Goal: Information Seeking & Learning: Find specific fact

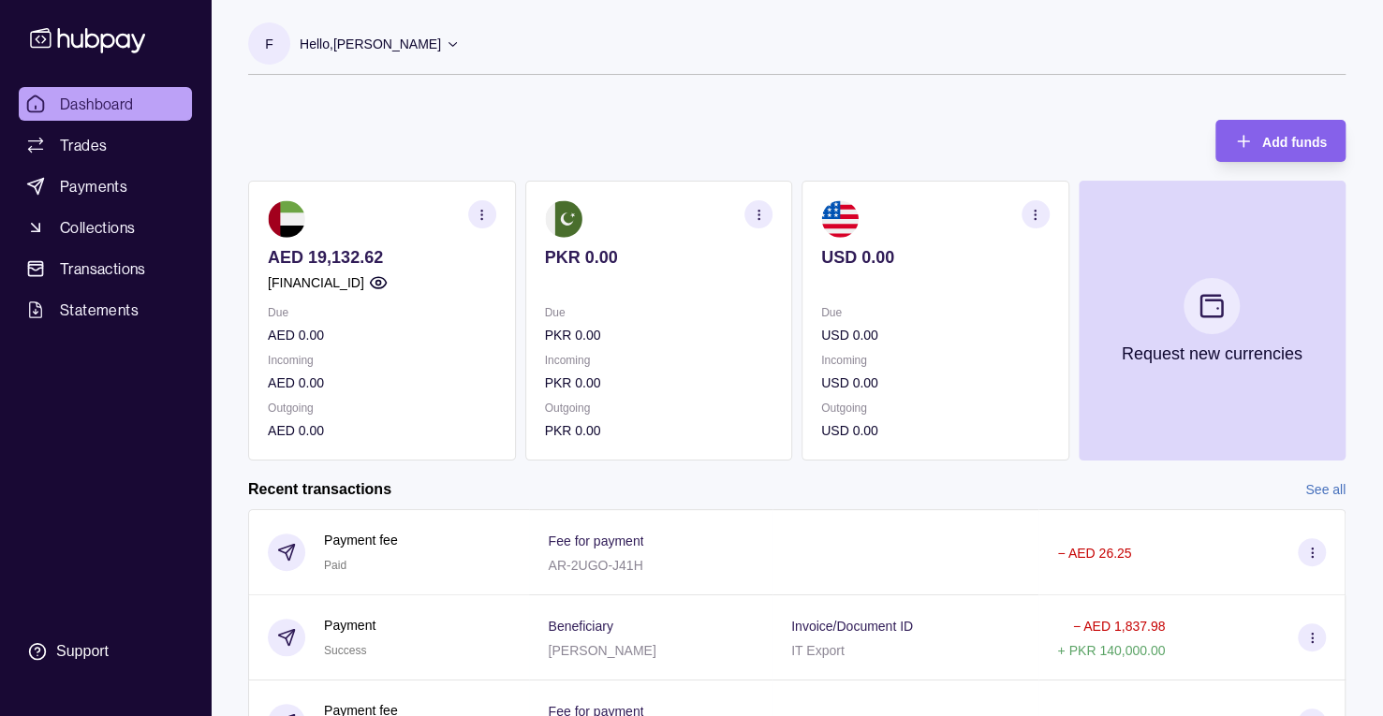
scroll to position [277, 0]
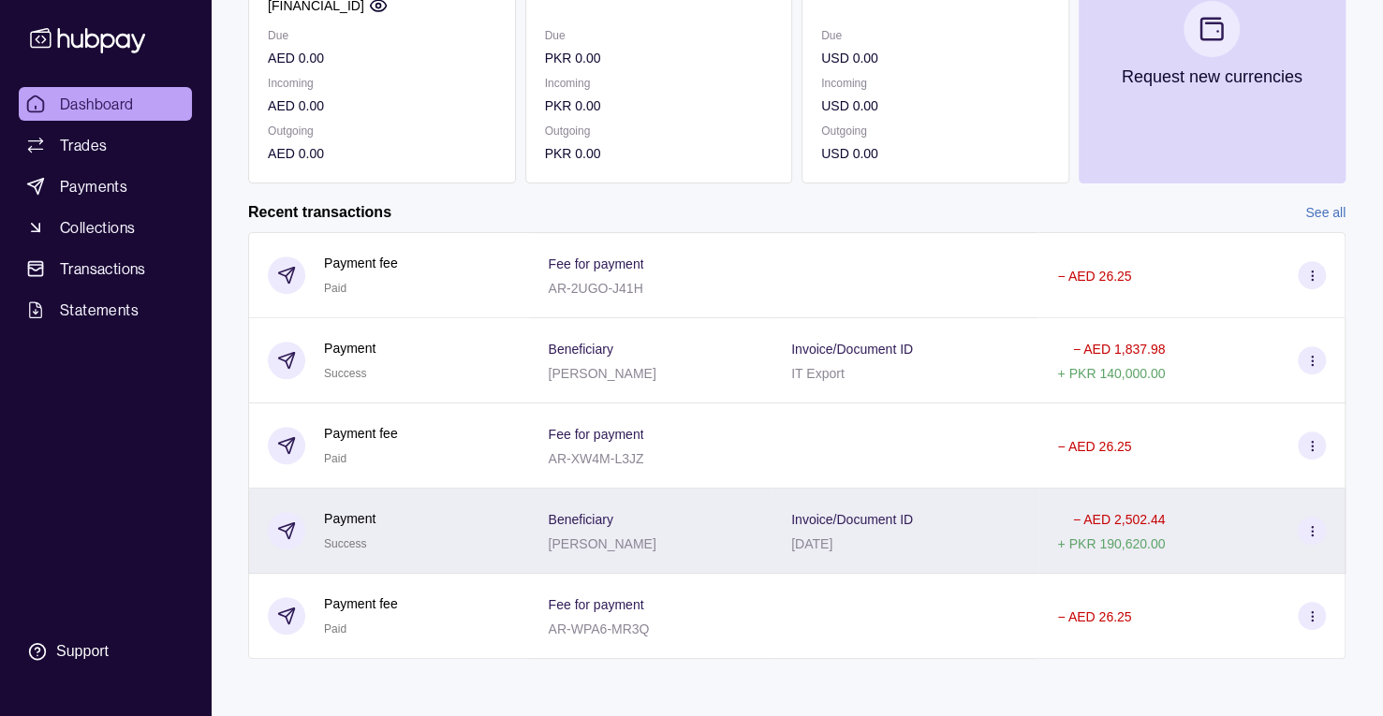
click at [616, 517] on div "Beneficiary [PERSON_NAME]" at bounding box center [651, 530] width 206 height 47
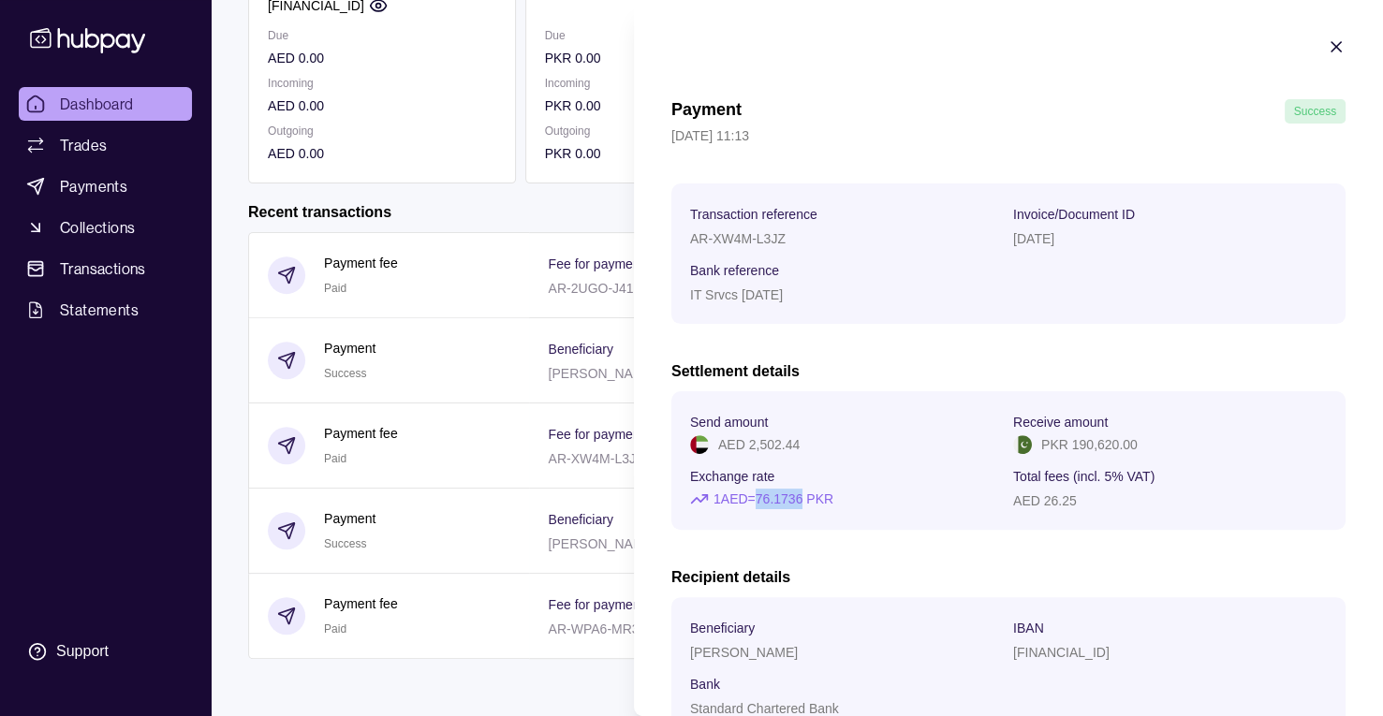
drag, startPoint x: 768, startPoint y: 496, endPoint x: 811, endPoint y: 495, distance: 43.1
click at [811, 495] on p "1 AED = 76.1736 PKR" at bounding box center [773, 499] width 120 height 21
copy p "76.1736"
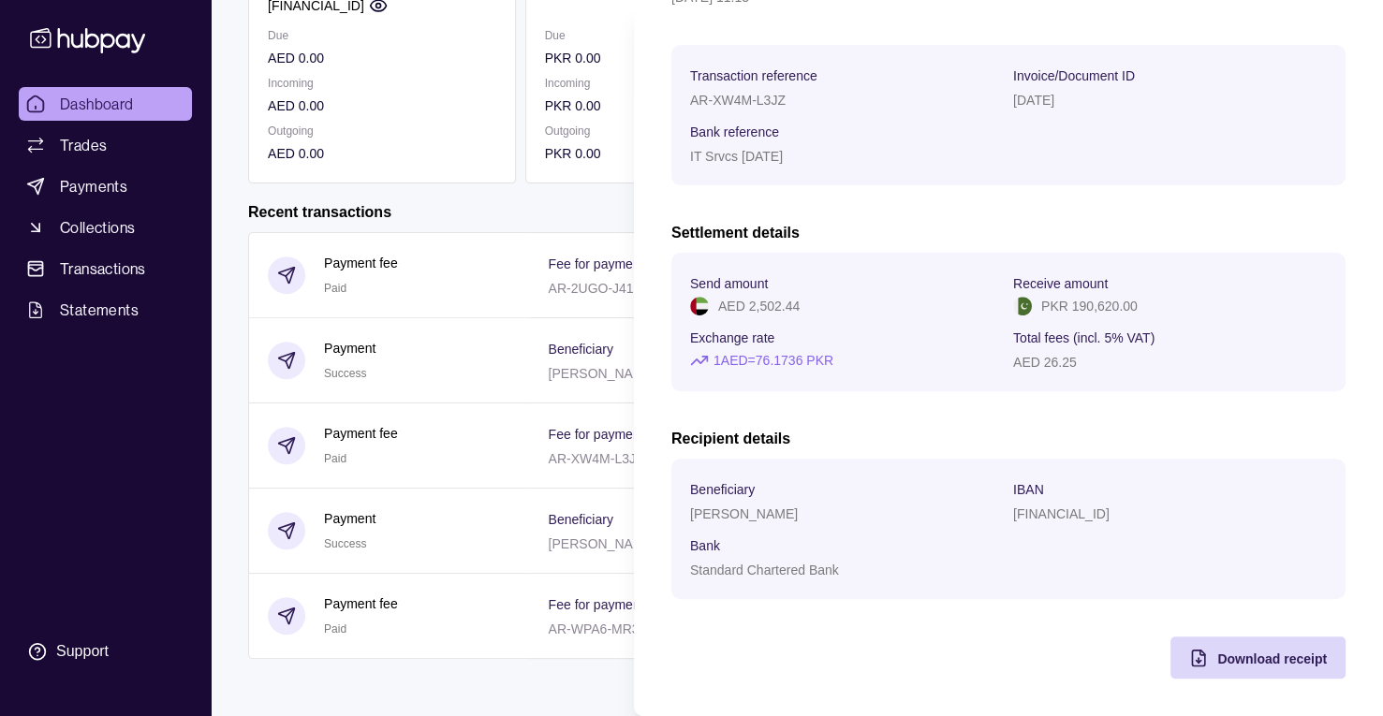
click at [777, 177] on section "Transaction reference AR-XW4M-L3JZ Invoice/Document ID [DATE] Bank reference IT…" at bounding box center [1008, 115] width 674 height 140
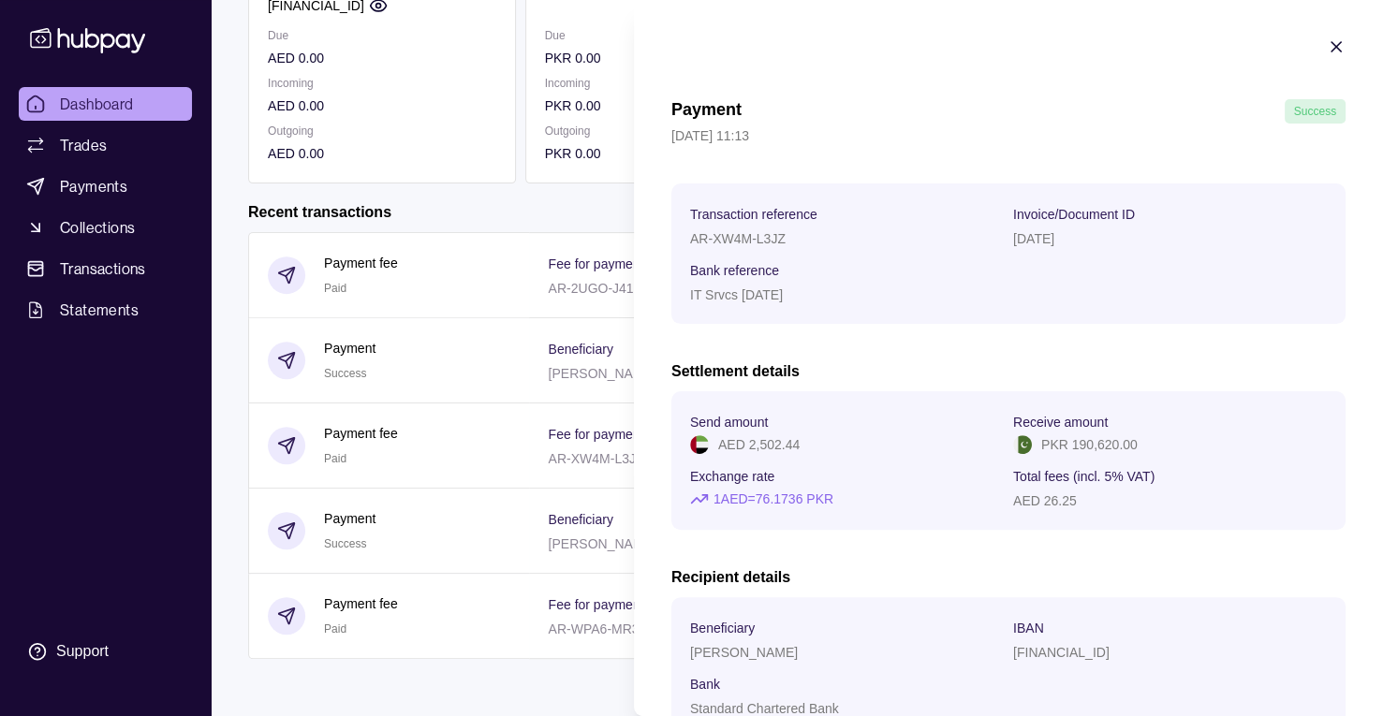
click at [1331, 46] on icon "button" at bounding box center [1335, 46] width 9 height 9
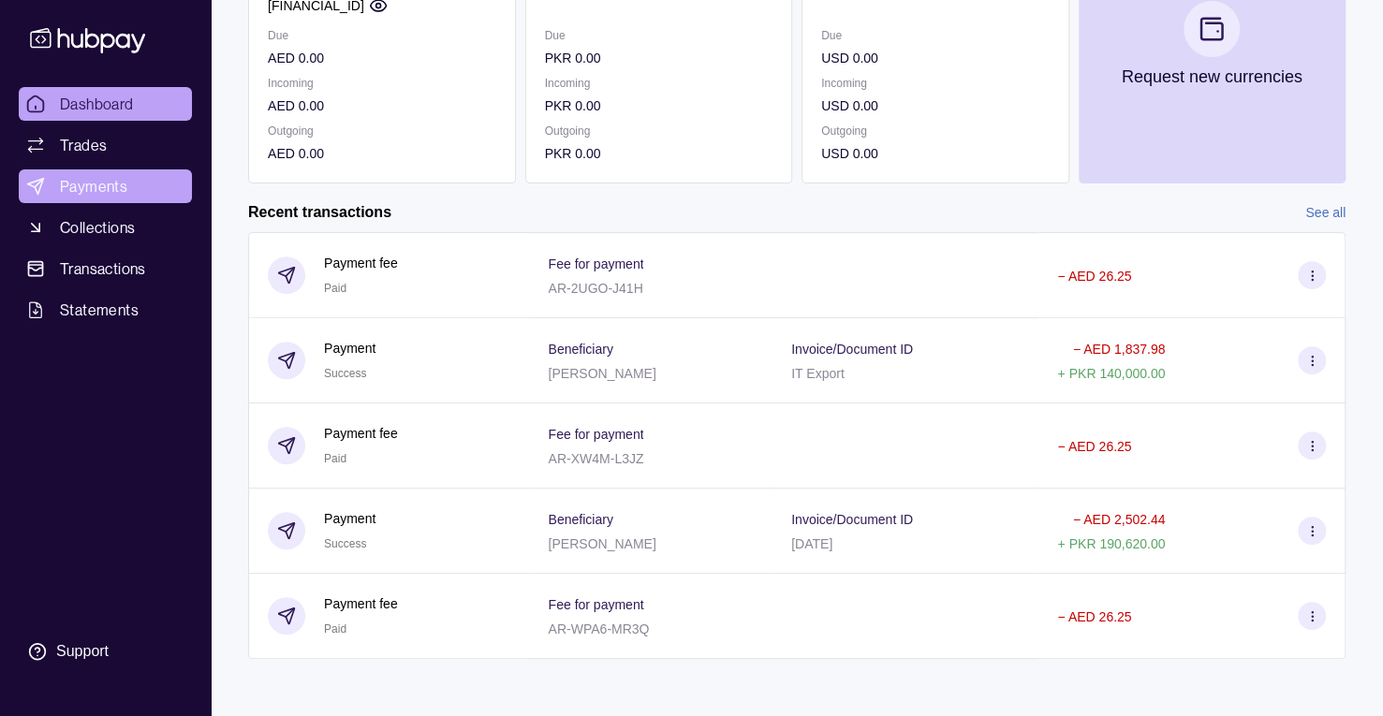
click at [129, 190] on link "Payments" at bounding box center [105, 186] width 173 height 34
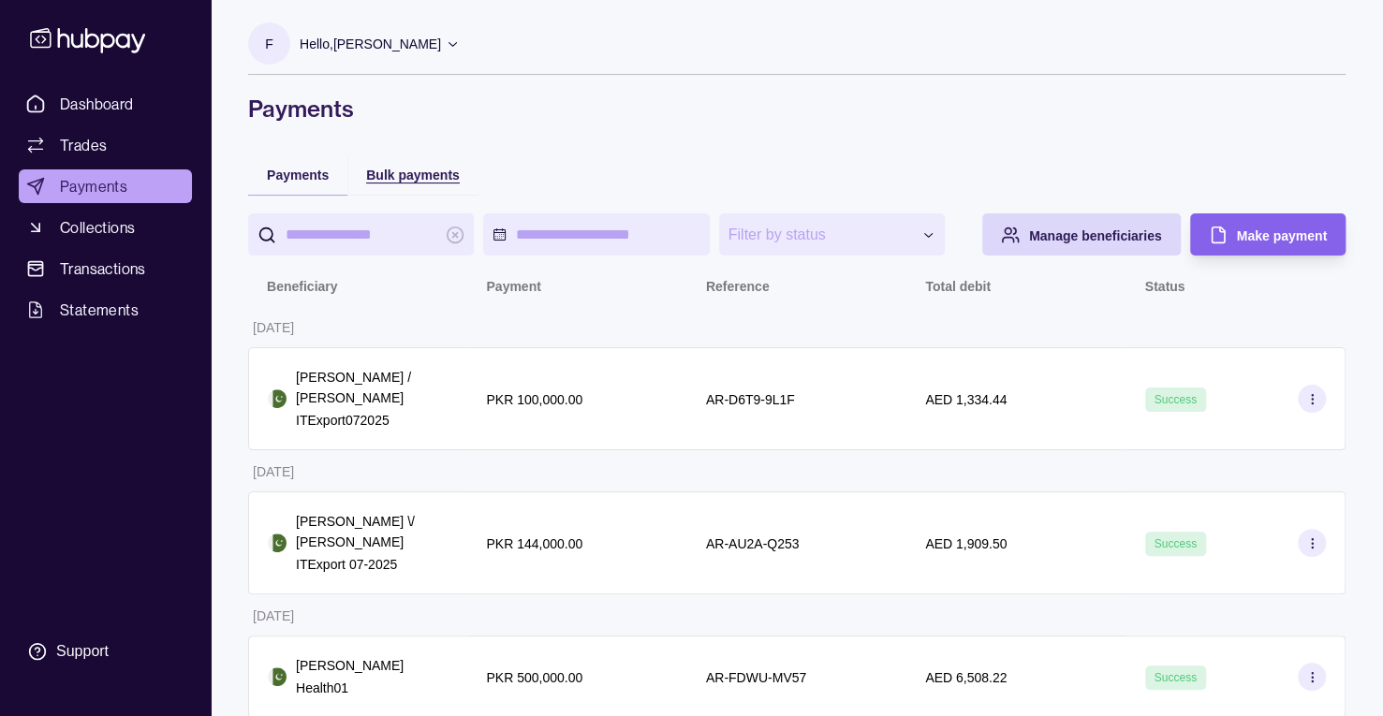
click at [432, 177] on span "Bulk payments" at bounding box center [413, 175] width 94 height 15
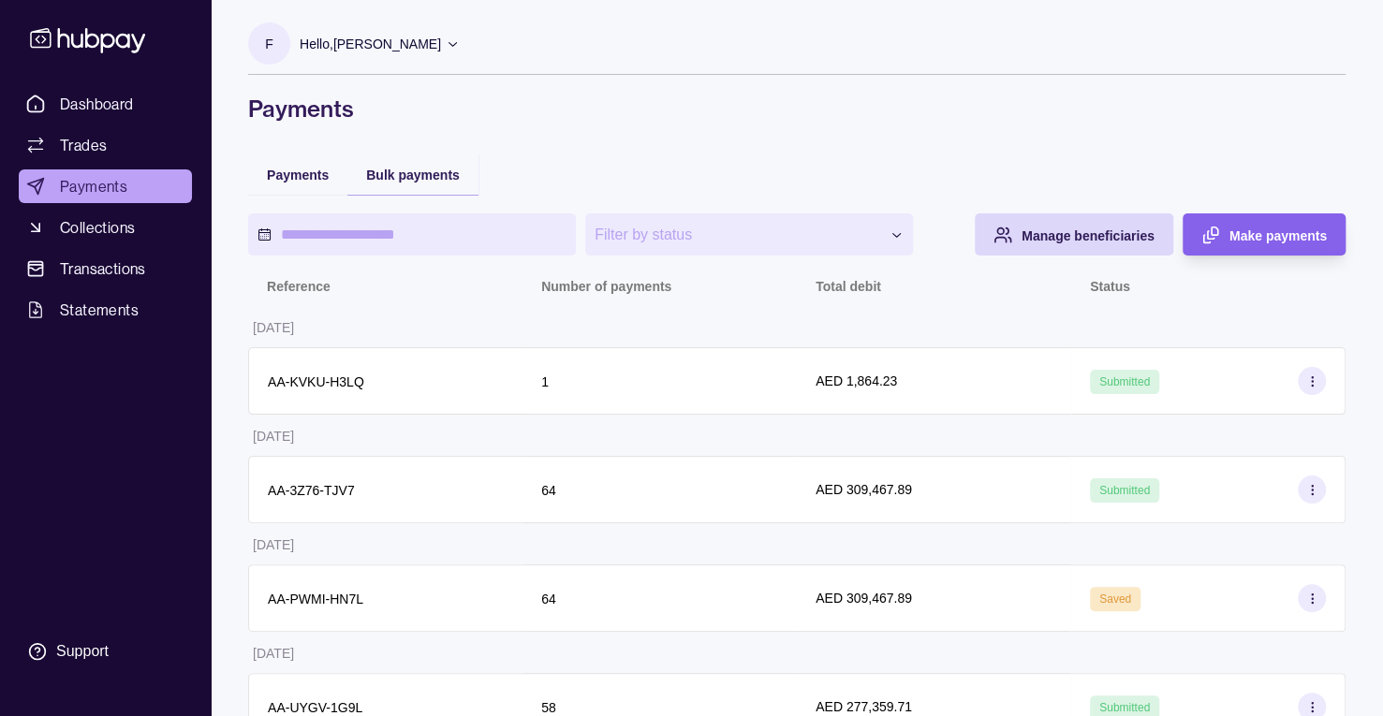
click at [818, 497] on span "AED 309,467.89" at bounding box center [863, 489] width 96 height 21
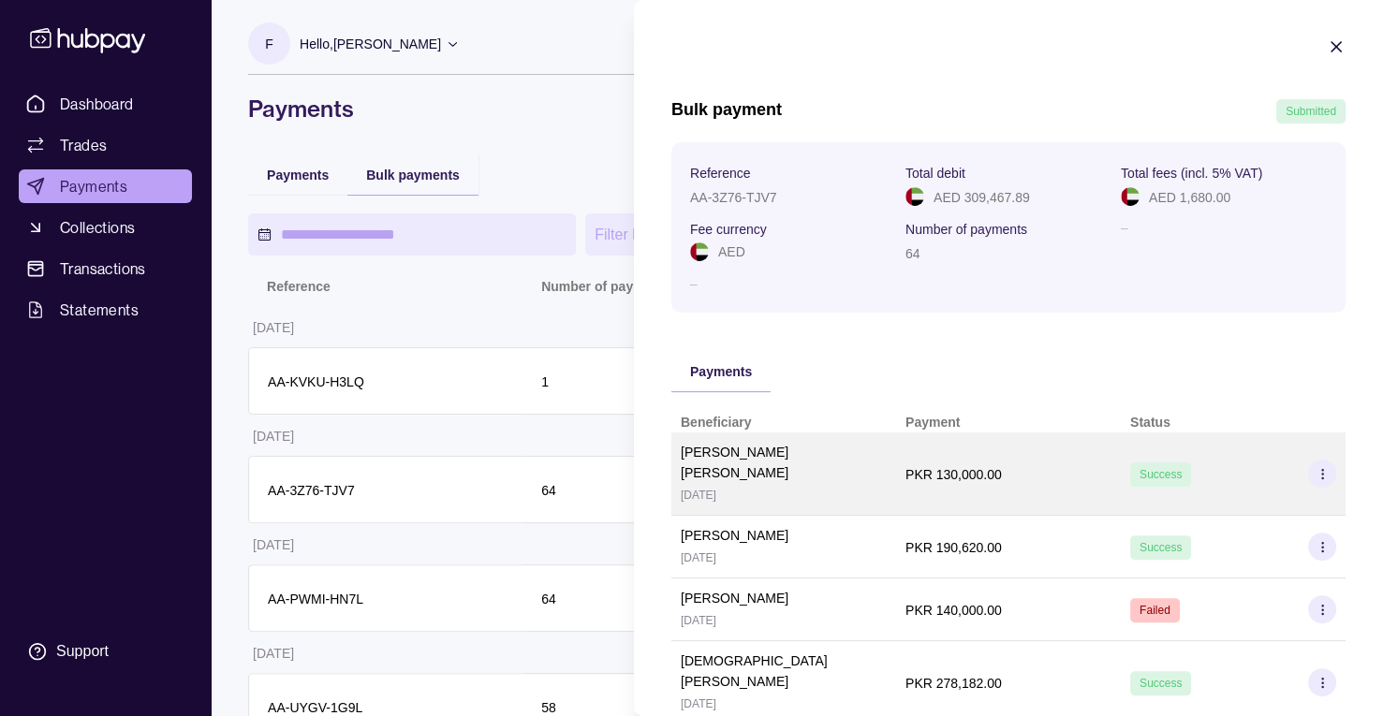
click at [827, 459] on div "[PERSON_NAME] [PERSON_NAME] [DATE]" at bounding box center [784, 474] width 206 height 64
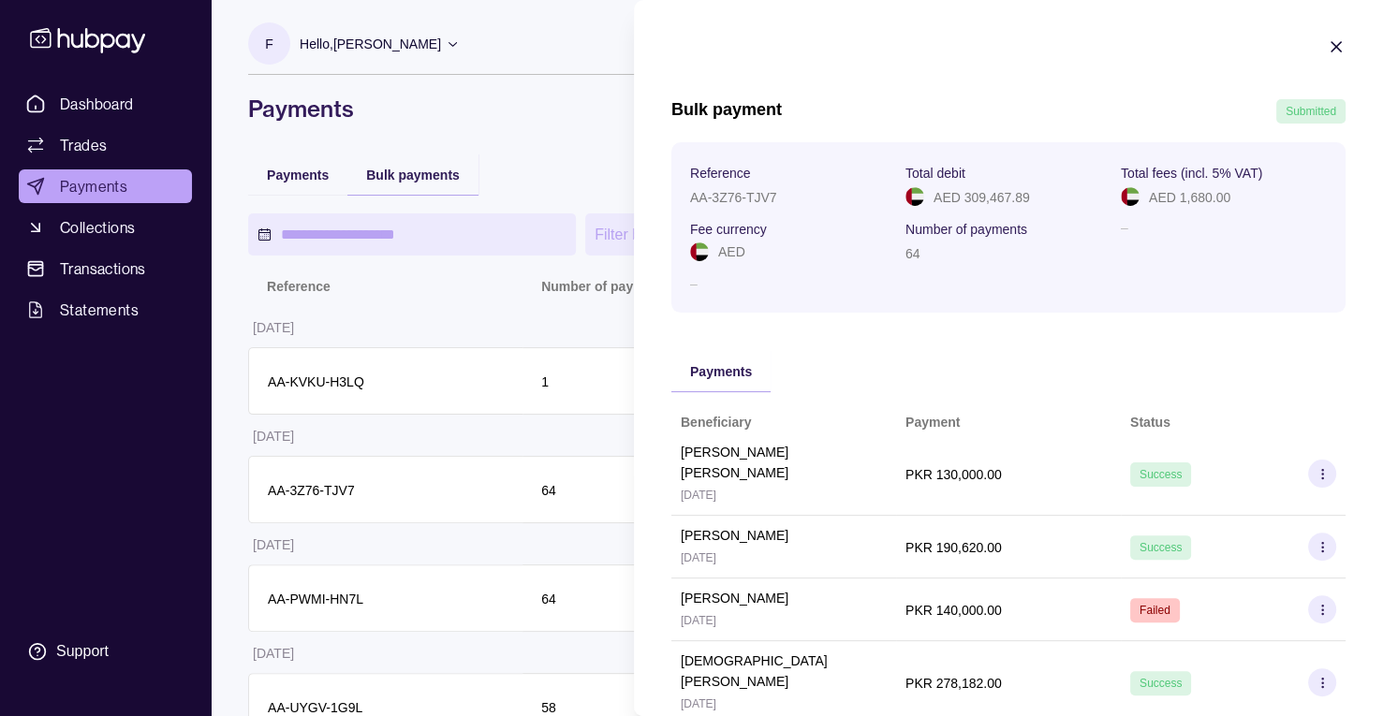
click at [1331, 45] on icon "button" at bounding box center [1335, 46] width 9 height 9
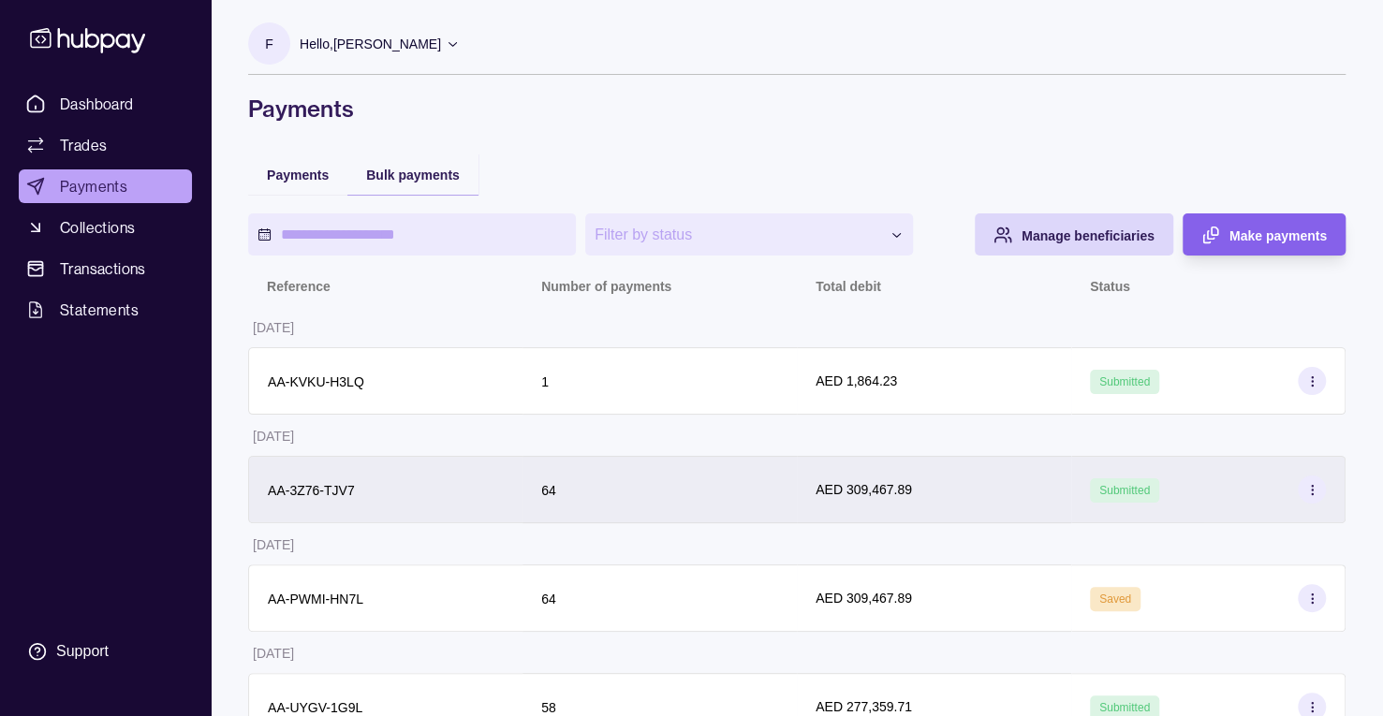
scroll to position [312, 0]
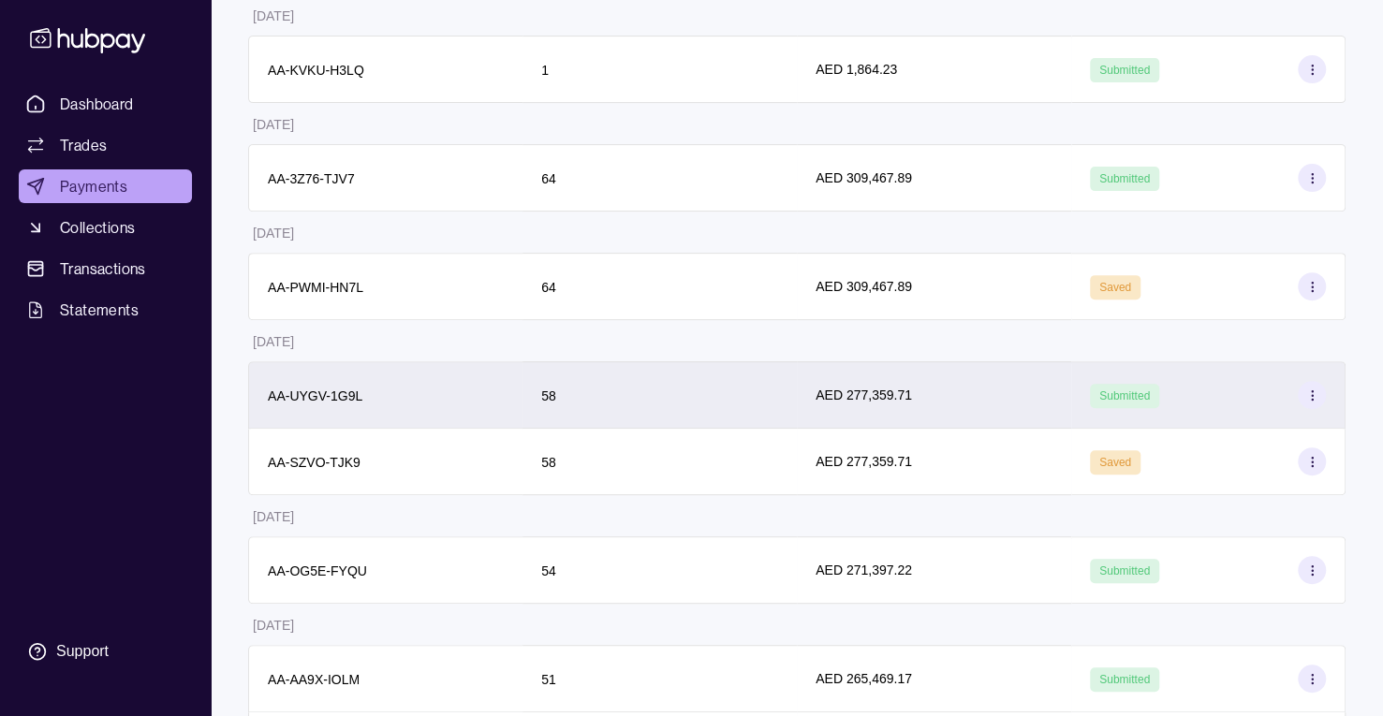
click at [731, 385] on div "58" at bounding box center [659, 395] width 237 height 22
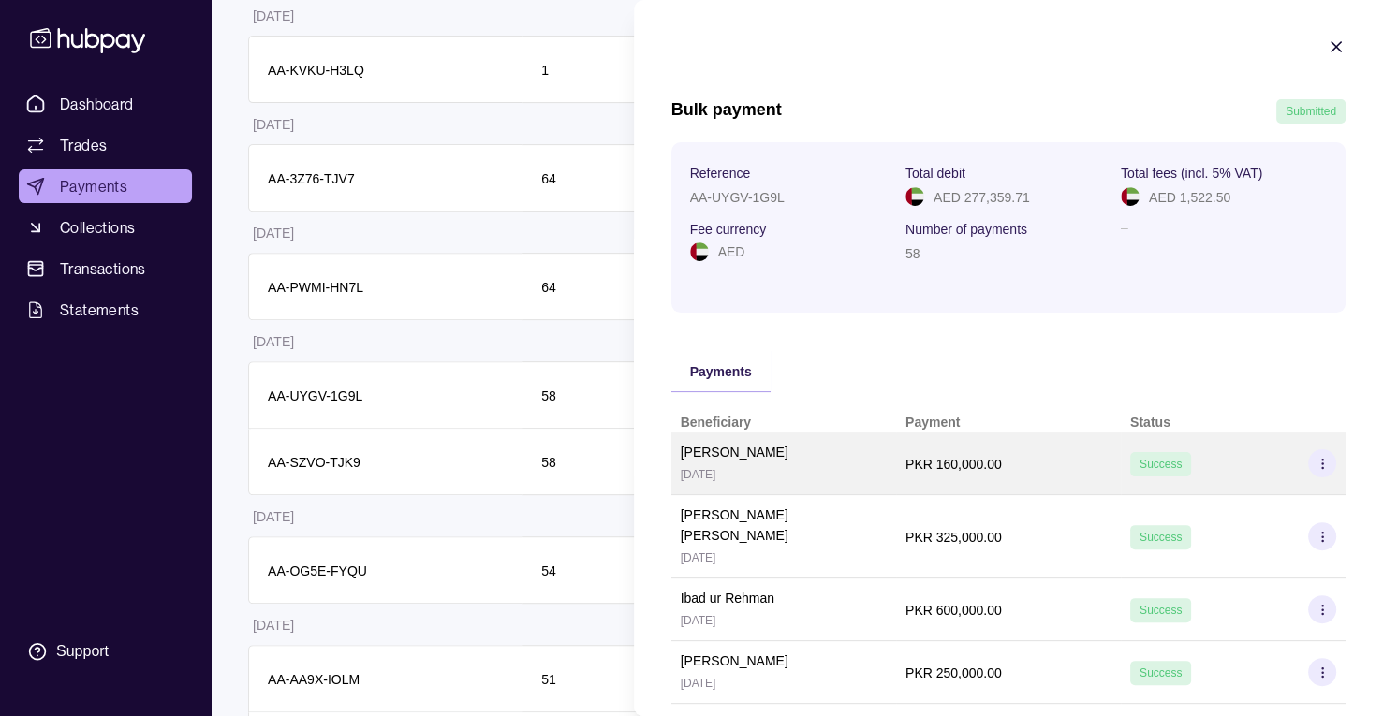
click at [1058, 467] on div "PKR 160,000.00" at bounding box center [1008, 463] width 206 height 22
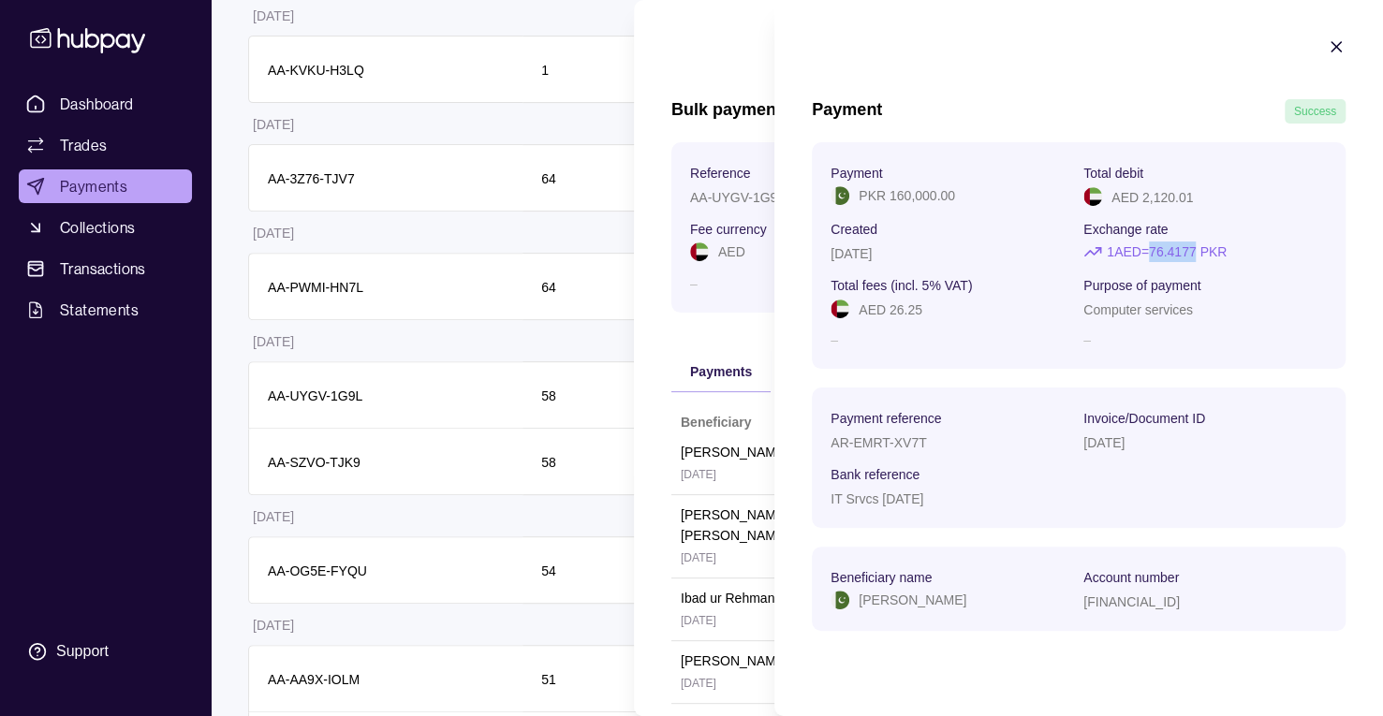
drag, startPoint x: 1155, startPoint y: 248, endPoint x: 1200, endPoint y: 248, distance: 44.9
click at [1200, 248] on p "1 AED = 76.4177 PKR" at bounding box center [1167, 252] width 120 height 21
copy p "76.4177"
click at [1339, 44] on icon "button" at bounding box center [1336, 46] width 19 height 19
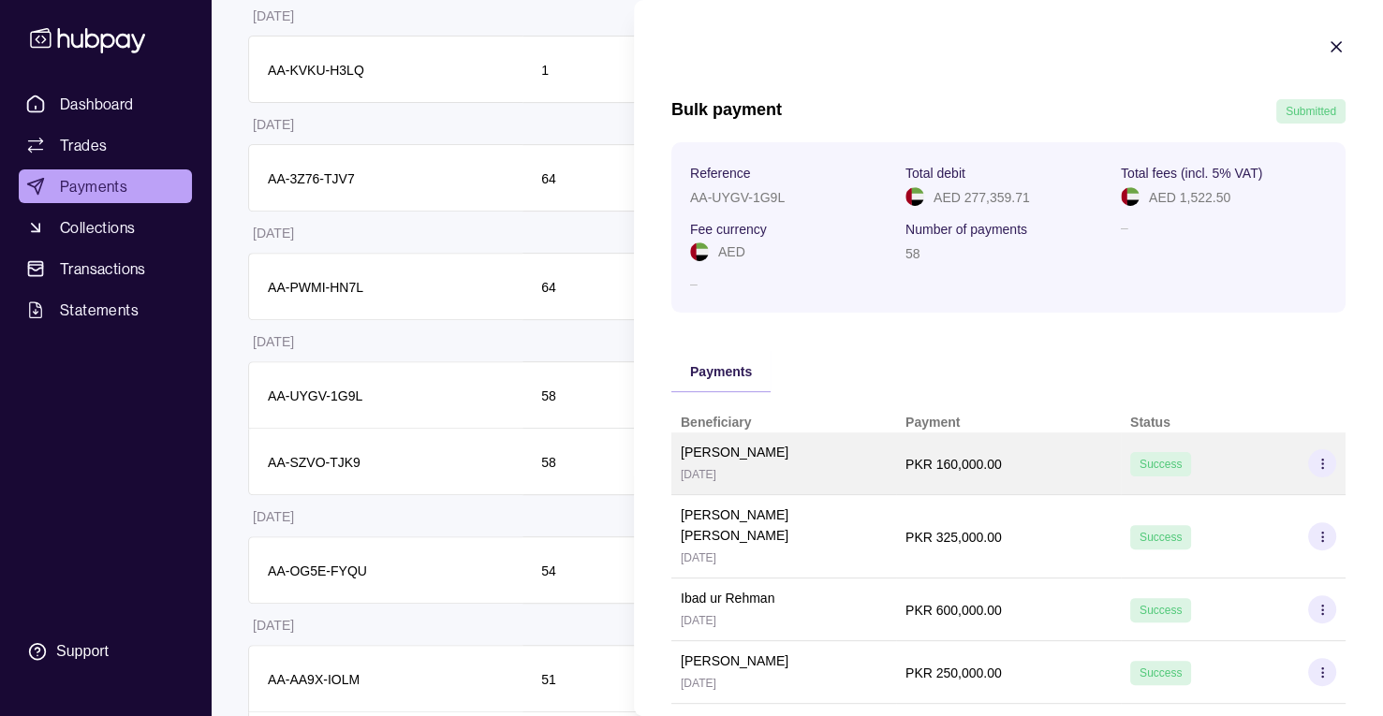
click at [979, 452] on div "PKR 160,000.00" at bounding box center [953, 463] width 96 height 22
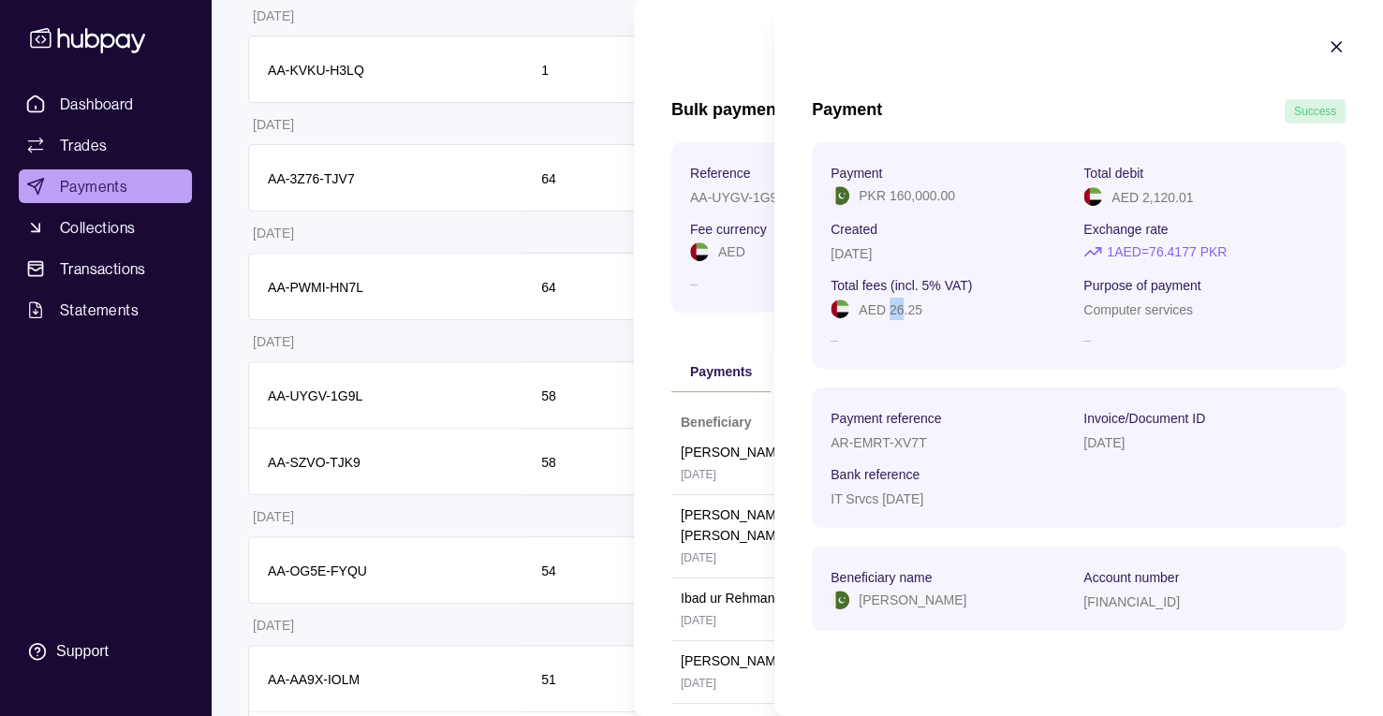
drag, startPoint x: 884, startPoint y: 309, endPoint x: 894, endPoint y: 308, distance: 10.3
click at [894, 308] on p "AED 26.25" at bounding box center [890, 309] width 64 height 15
drag, startPoint x: 906, startPoint y: 306, endPoint x: 942, endPoint y: 310, distance: 35.8
click at [906, 305] on p "AED 26.25" at bounding box center [890, 309] width 64 height 15
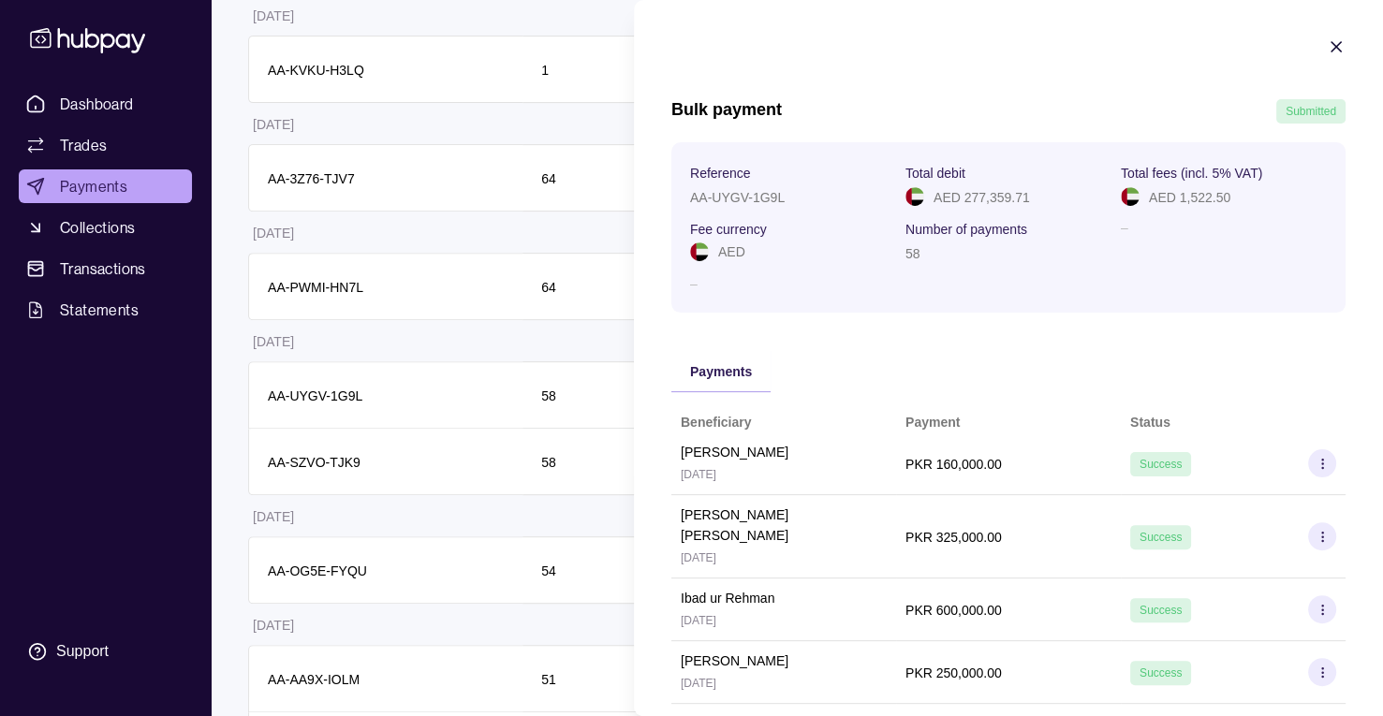
click at [474, 126] on html "**********" at bounding box center [691, 635] width 1383 height 1894
click at [1331, 42] on icon "button" at bounding box center [1335, 46] width 9 height 9
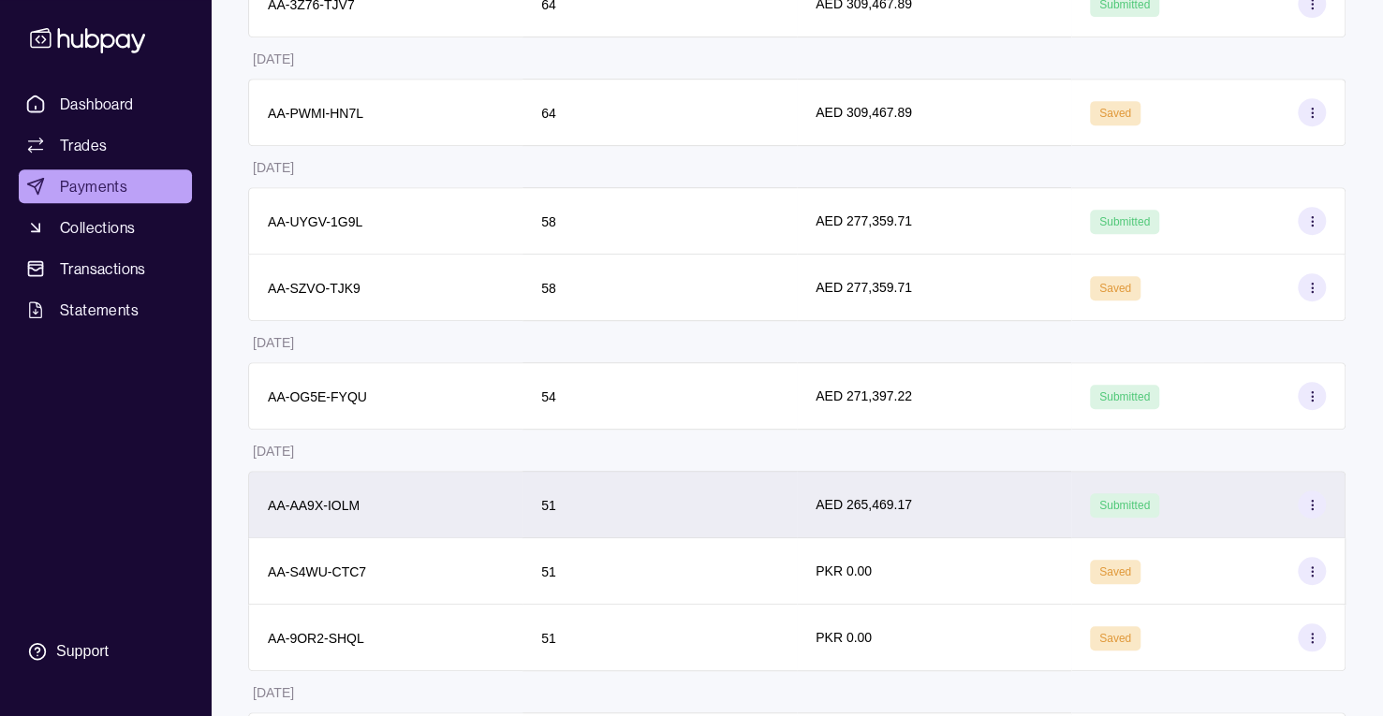
scroll to position [487, 0]
click at [980, 506] on div "AED 265,469.17" at bounding box center [933, 503] width 237 height 21
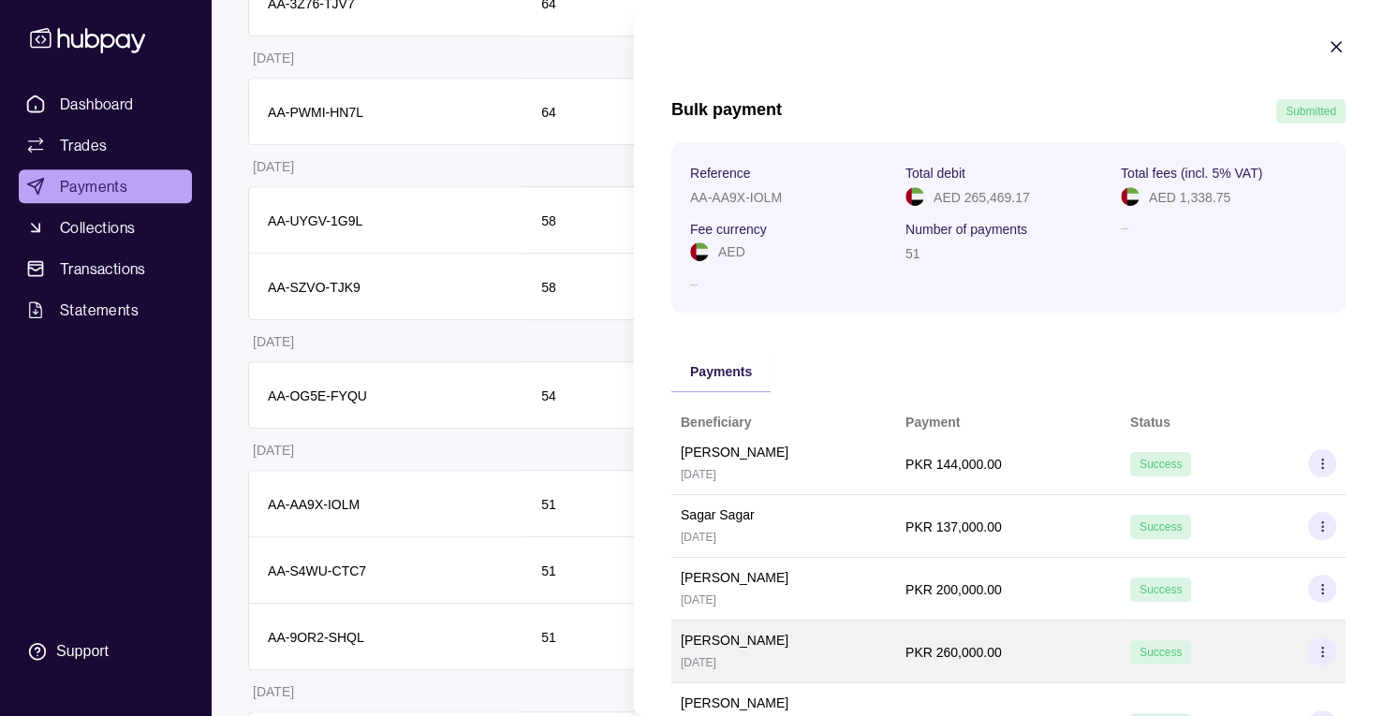
click at [987, 640] on div "PKR 260,000.00" at bounding box center [953, 651] width 96 height 22
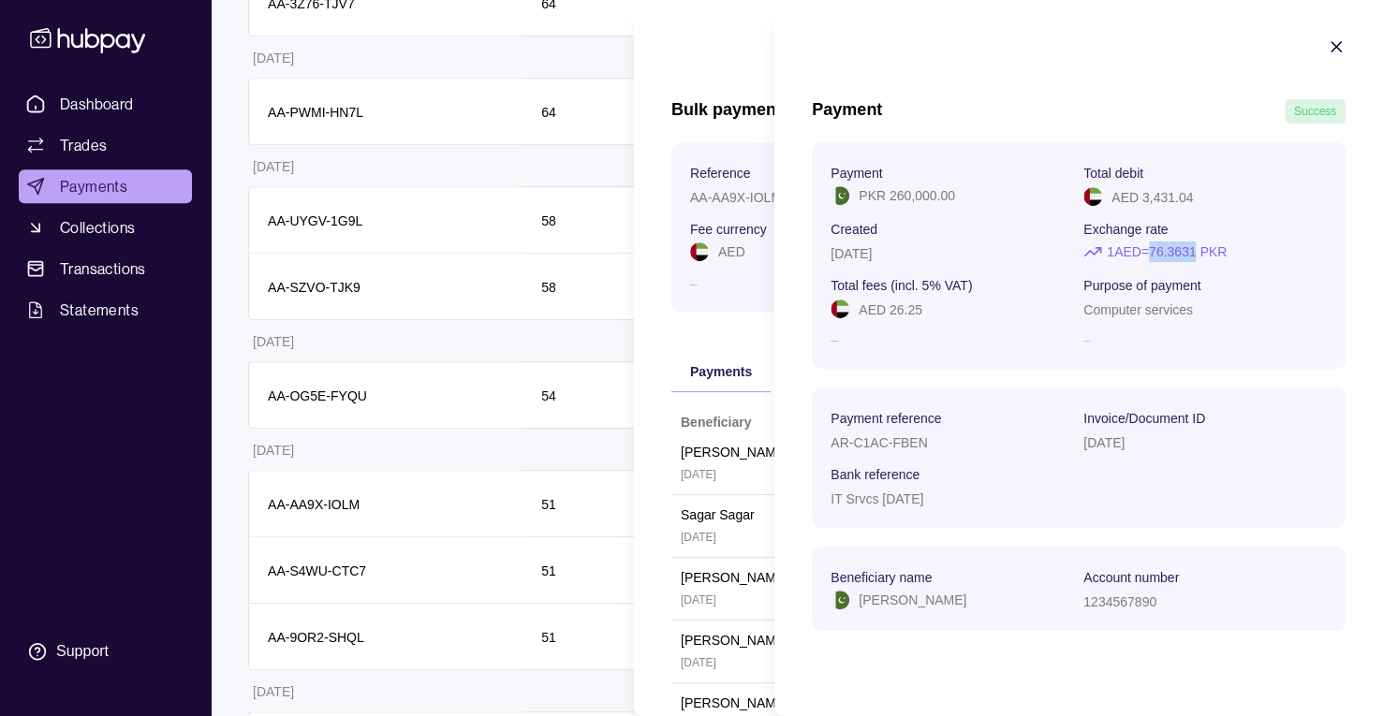
drag, startPoint x: 1155, startPoint y: 249, endPoint x: 1200, endPoint y: 250, distance: 44.9
click at [1200, 250] on p "1 AED = 76.3631 PKR" at bounding box center [1167, 252] width 120 height 21
copy p "76.3631"
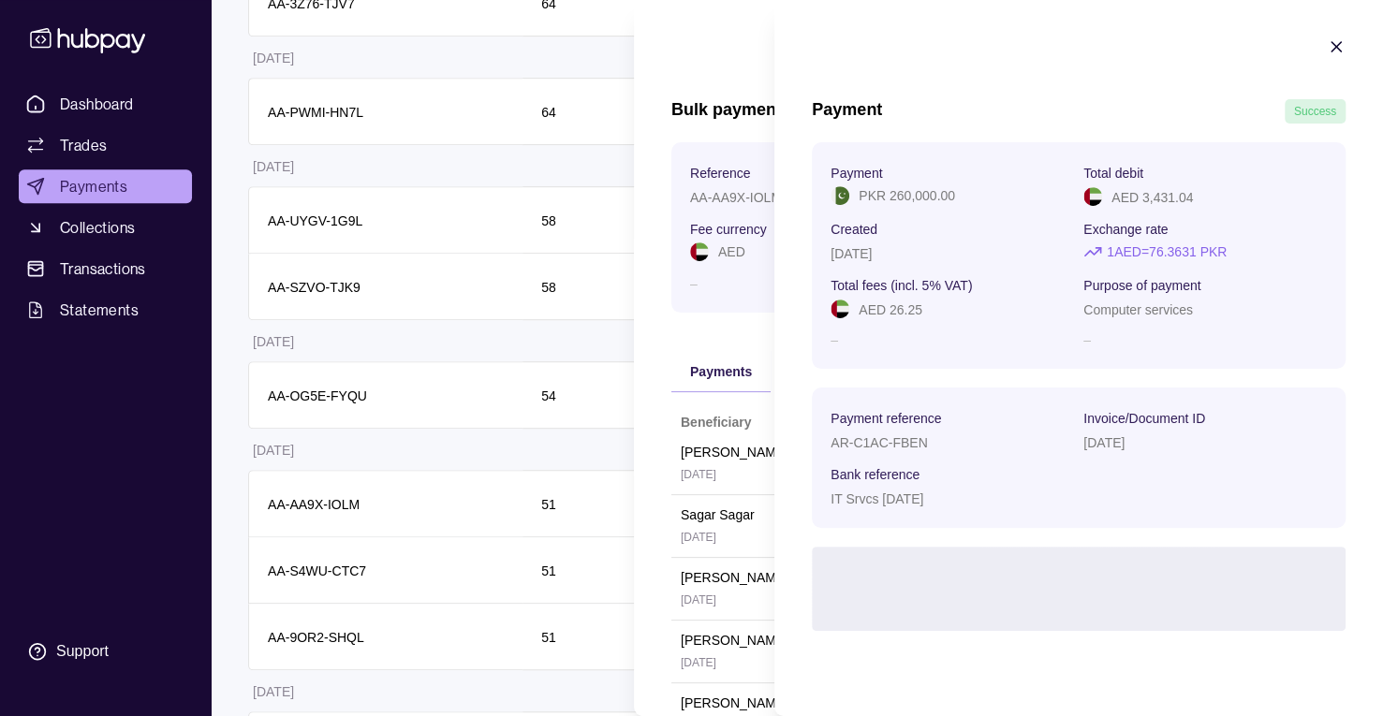
click at [216, 319] on html "**********" at bounding box center [691, 460] width 1383 height 1894
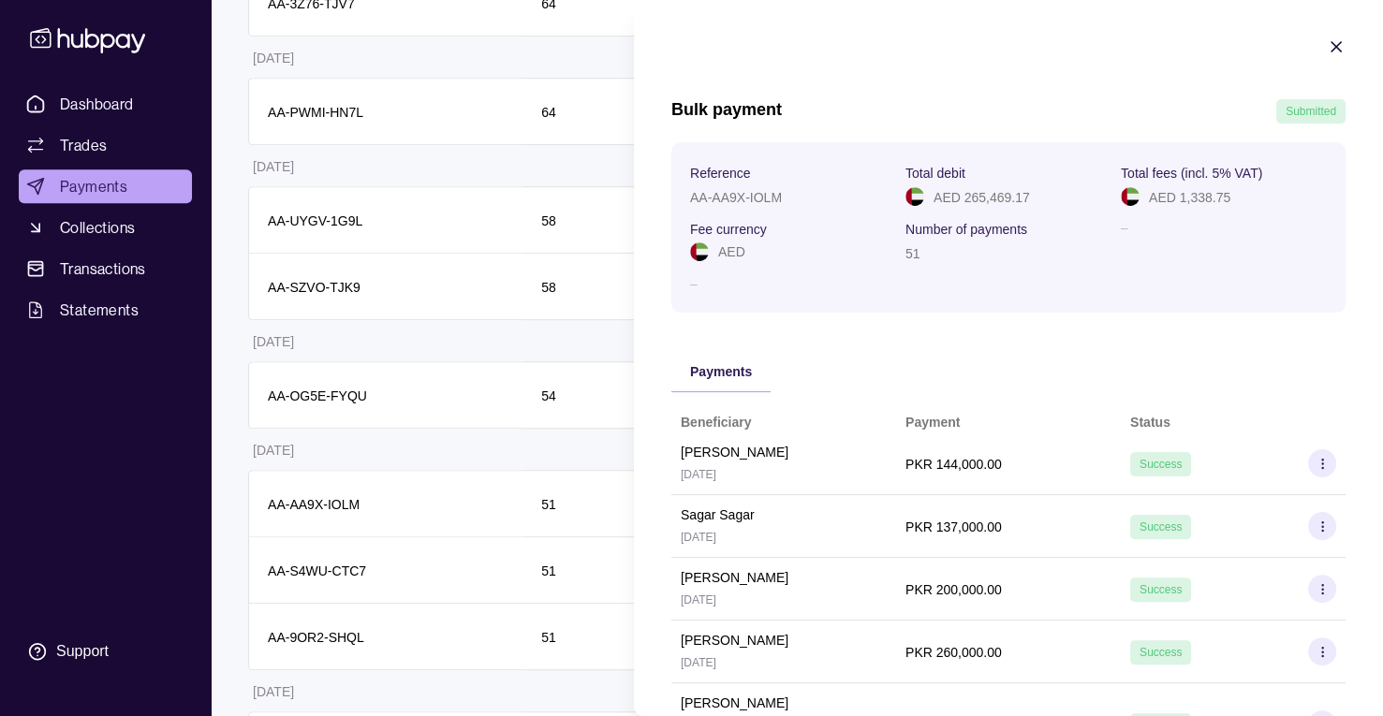
scroll to position [175, 0]
